Goal: Entertainment & Leisure: Consume media (video, audio)

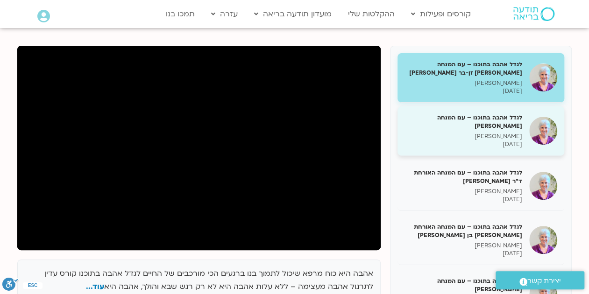
click at [446, 115] on h5 "לגדל אהבה בתוכנו – עם המנחה [PERSON_NAME]" at bounding box center [463, 121] width 118 height 17
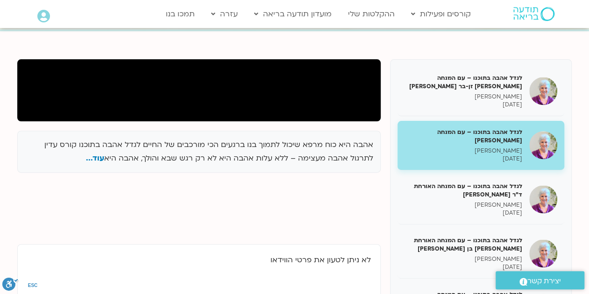
scroll to position [64, 0]
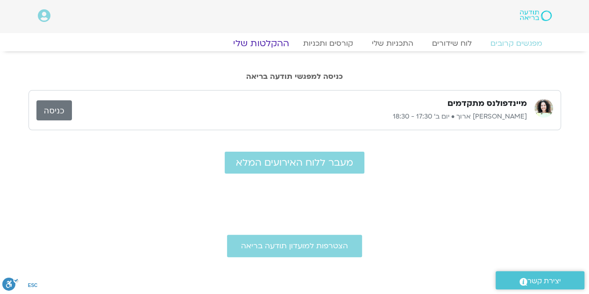
click at [261, 43] on link "ההקלטות שלי" at bounding box center [261, 43] width 78 height 11
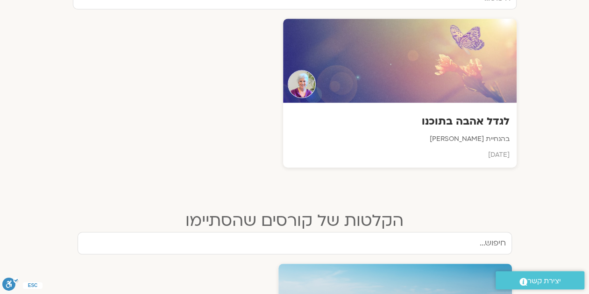
scroll to position [350, 0]
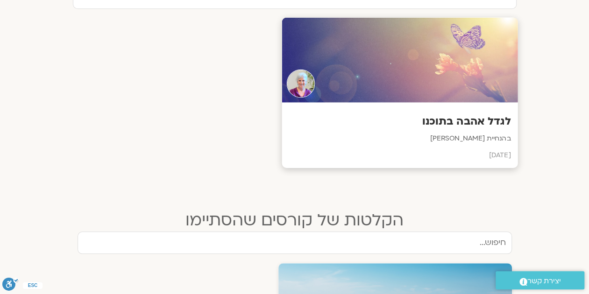
click at [454, 139] on p "בהנחיית סנדיה בר קמה" at bounding box center [400, 139] width 222 height 12
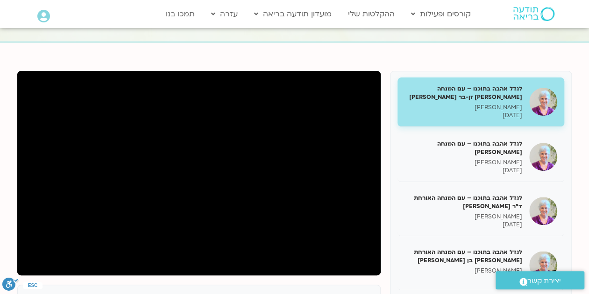
scroll to position [117, 0]
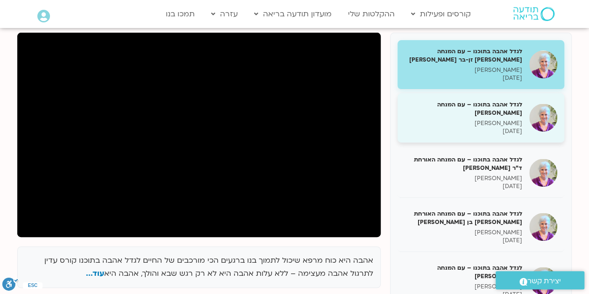
click at [476, 103] on h5 "לגדל אהבה בתוכנו – עם המנחה [PERSON_NAME]" at bounding box center [463, 108] width 118 height 17
